Goal: Find specific page/section: Find specific page/section

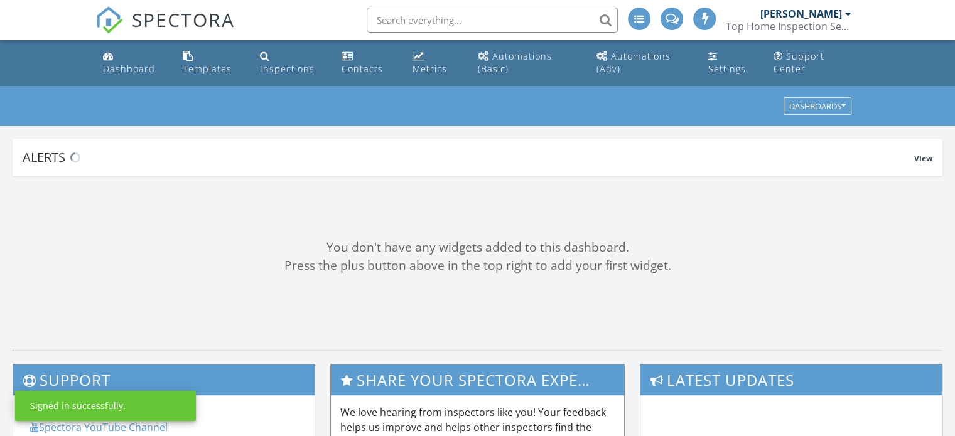
click at [545, 19] on input "text" at bounding box center [492, 20] width 251 height 25
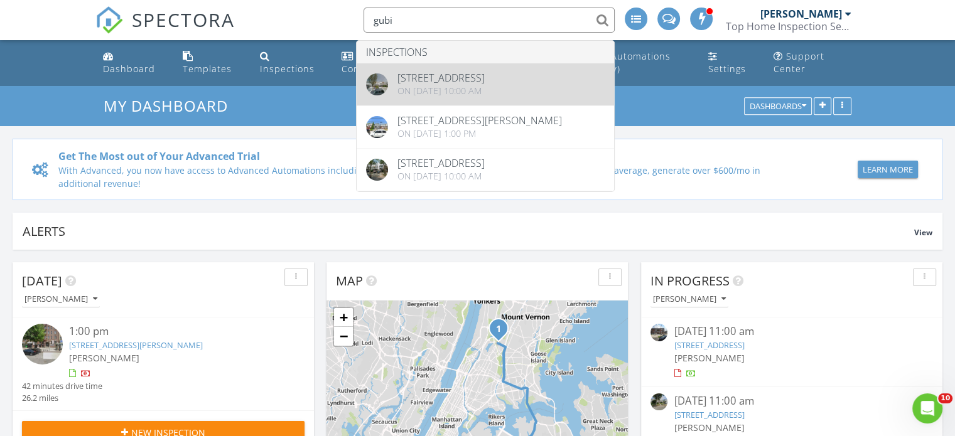
type input "gubi"
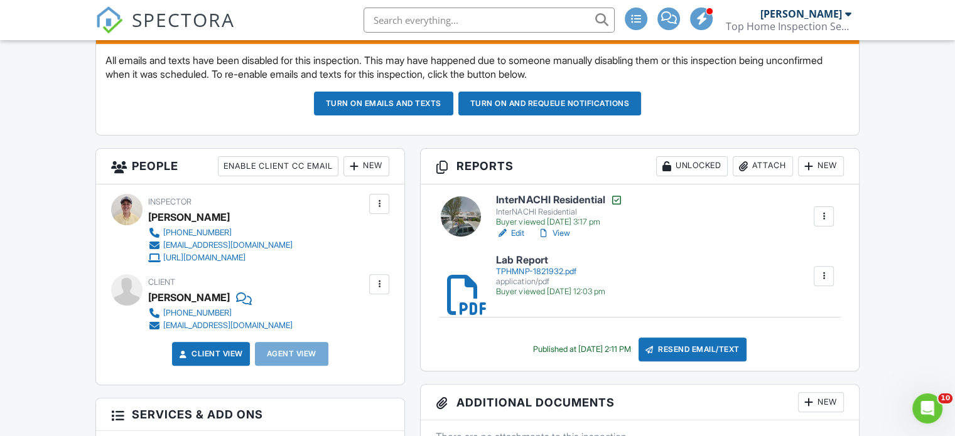
scroll to position [369, 0]
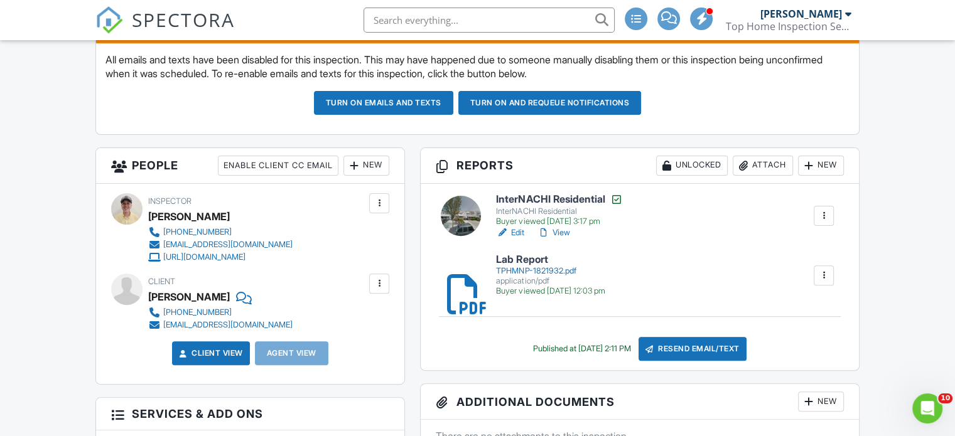
click at [569, 235] on link "View" at bounding box center [553, 233] width 33 height 13
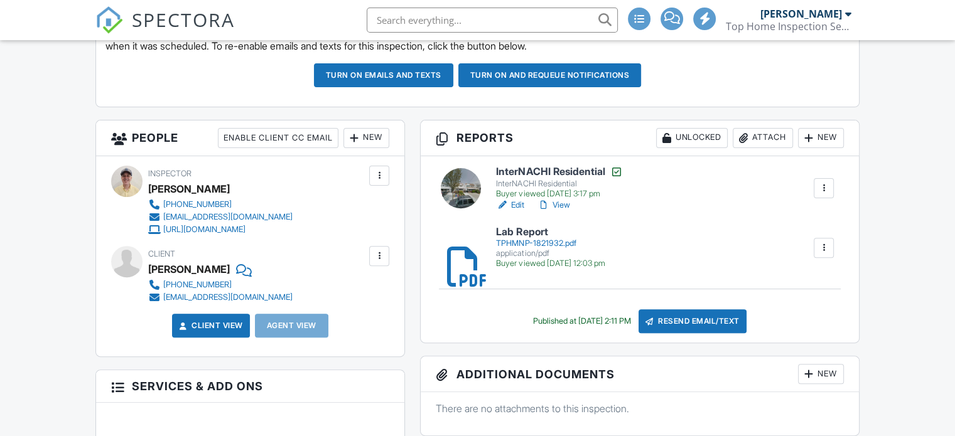
scroll to position [397, 0]
click at [556, 199] on link "View" at bounding box center [553, 205] width 33 height 13
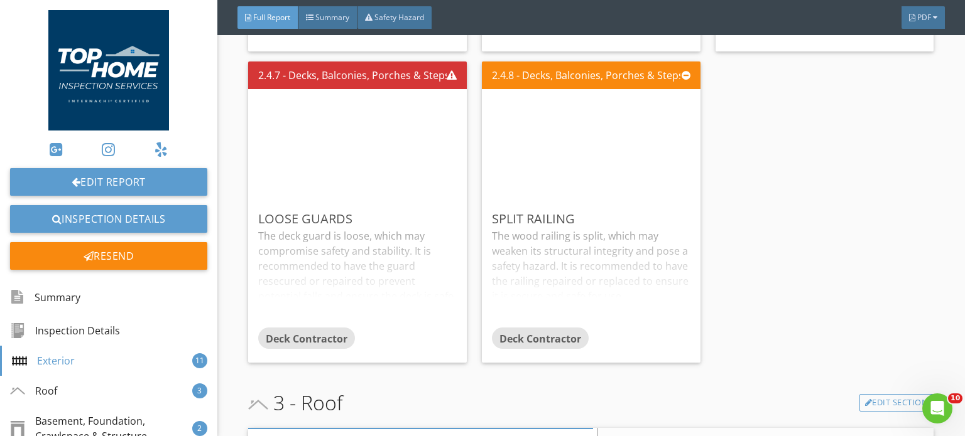
scroll to position [1763, 0]
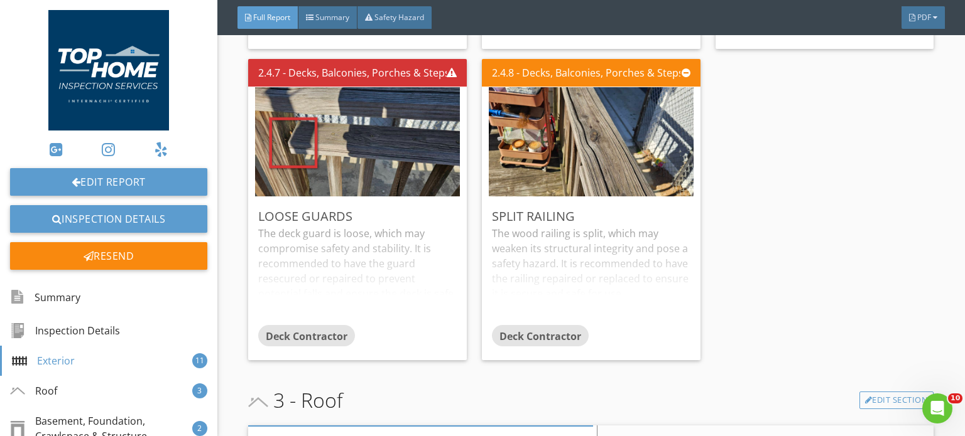
click at [283, 364] on div "2.4.7 - Decks, Balconies, [PERSON_NAME] & Steps Loose guards The deck guard is …" at bounding box center [362, 209] width 229 height 311
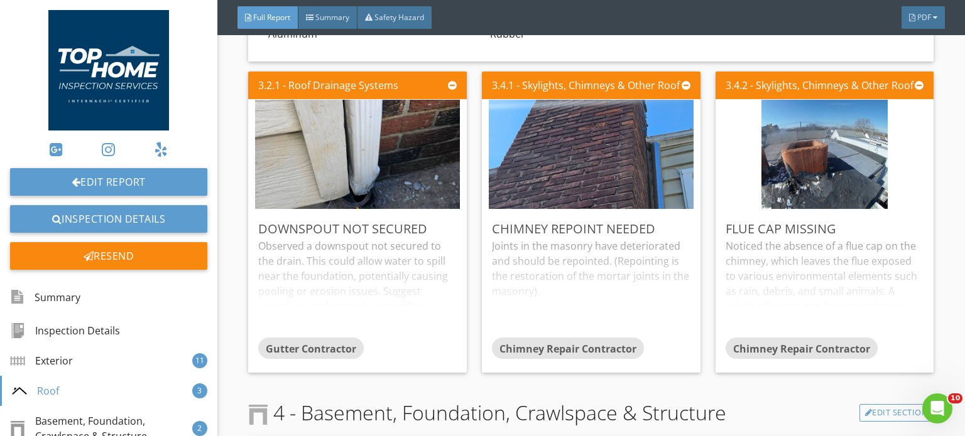
scroll to position [2278, 0]
